Goal: Transaction & Acquisition: Obtain resource

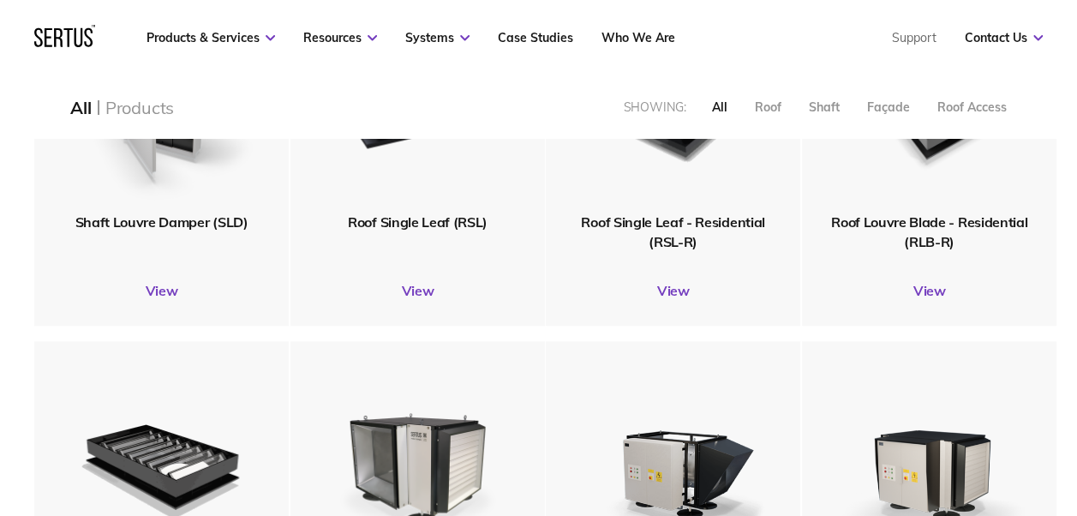
scroll to position [535, 0]
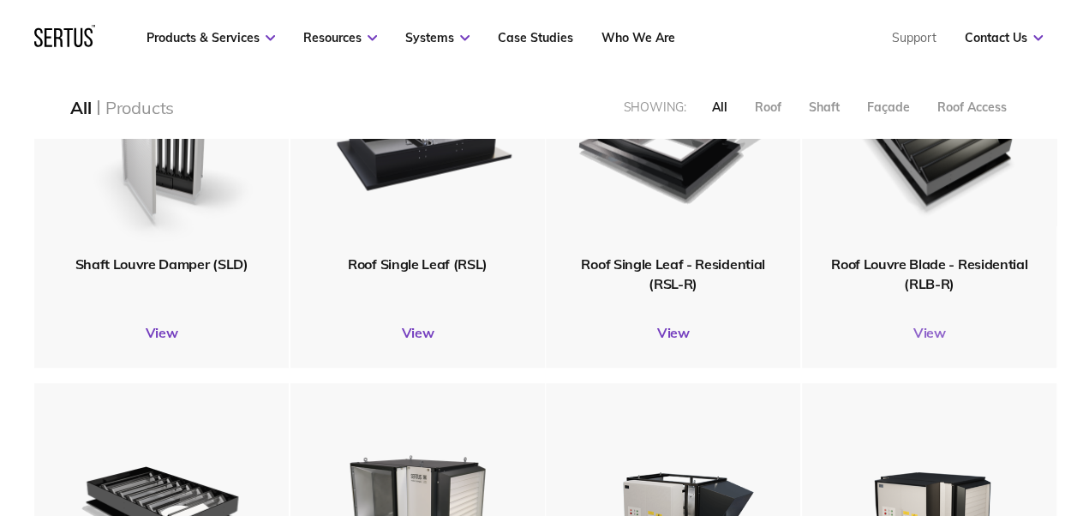
click at [937, 329] on link "View" at bounding box center [929, 332] width 254 height 17
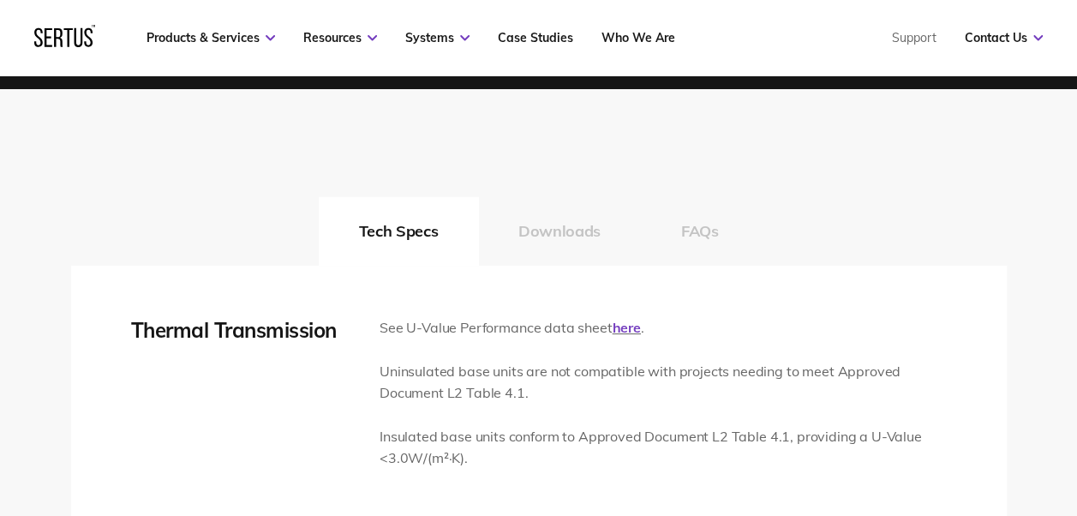
scroll to position [2520, 0]
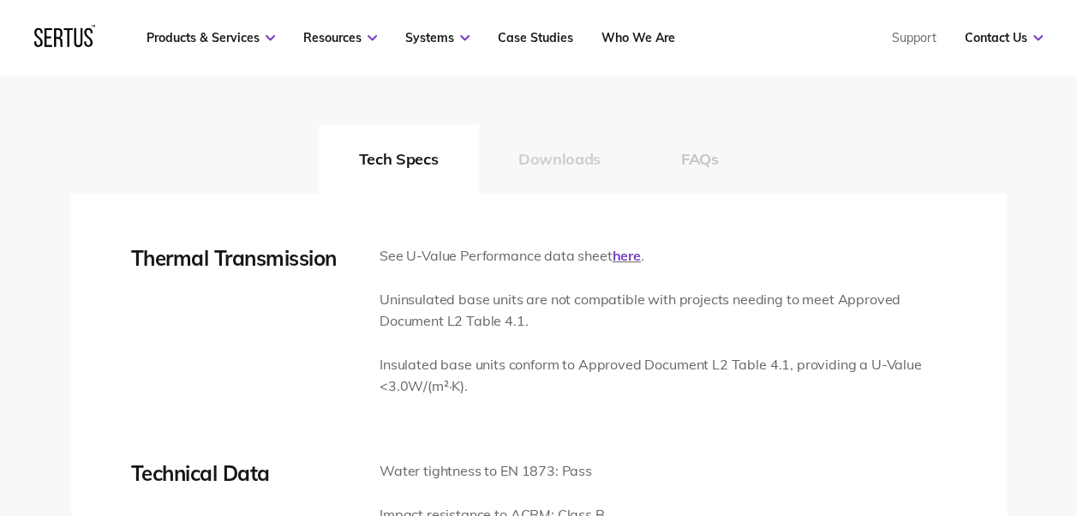
click at [558, 146] on button "Downloads" at bounding box center [559, 159] width 163 height 69
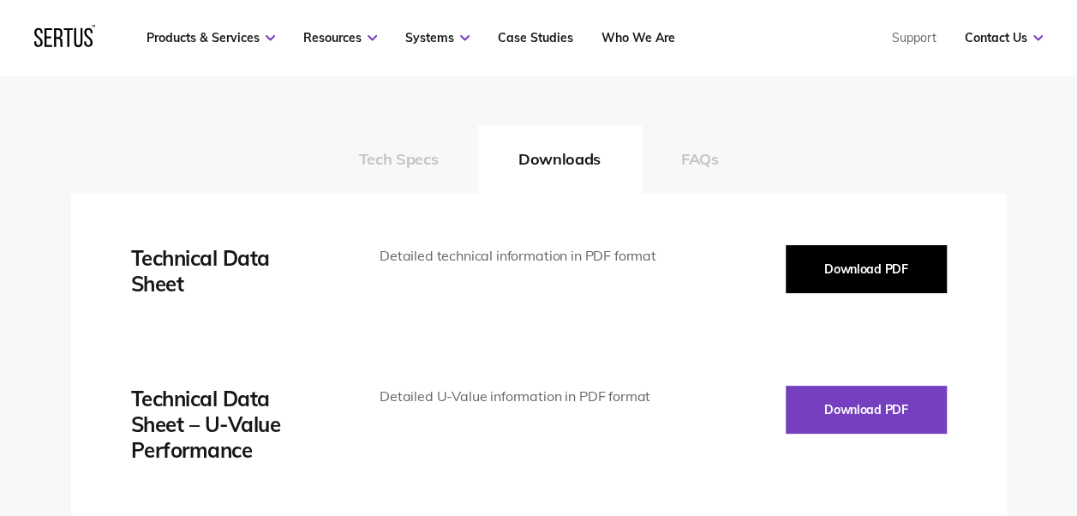
click at [862, 263] on button "Download PDF" at bounding box center [866, 269] width 161 height 48
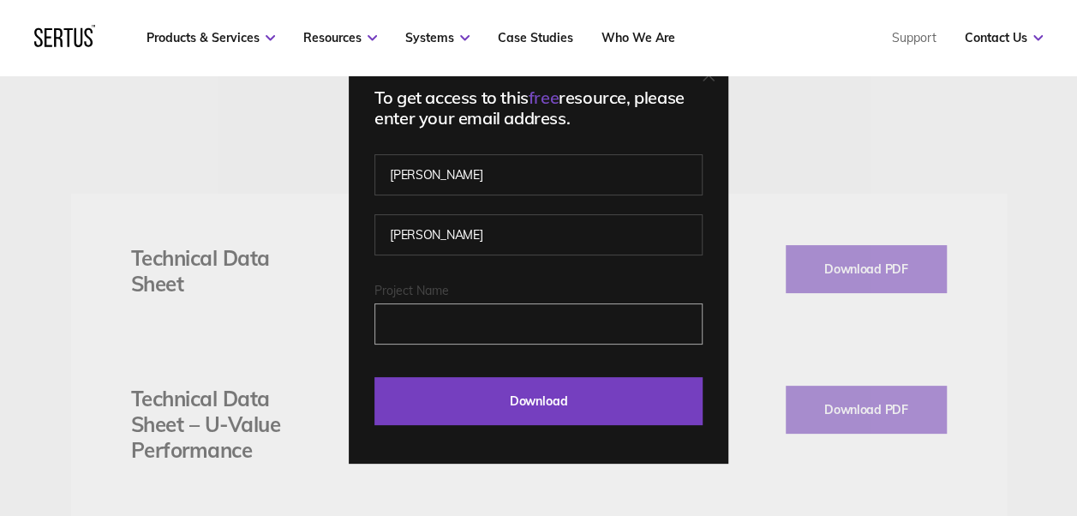
click at [480, 334] on input "Project Name" at bounding box center [538, 323] width 328 height 41
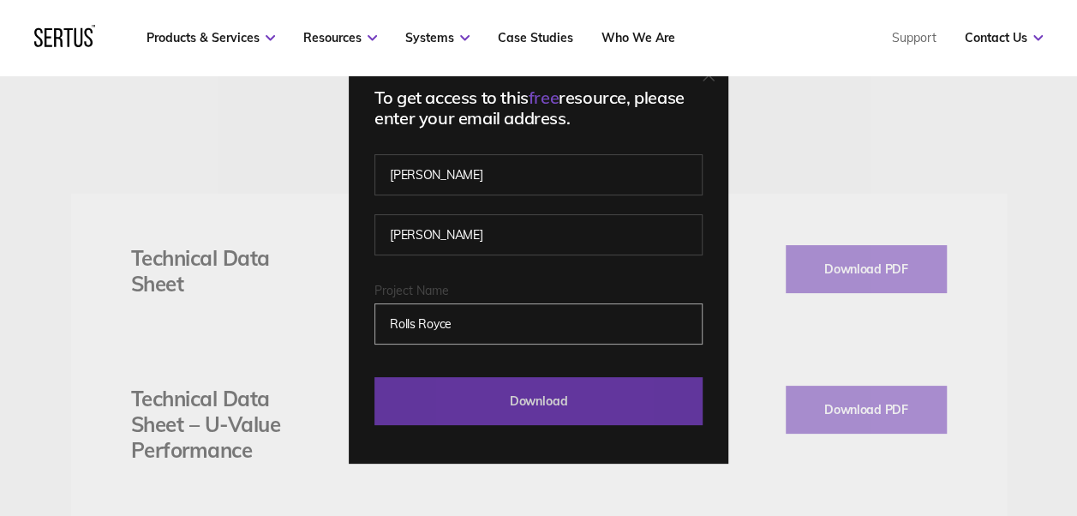
type input "Rolls Royce"
click at [508, 398] on input "Download" at bounding box center [538, 401] width 328 height 48
